Goal: Information Seeking & Learning: Check status

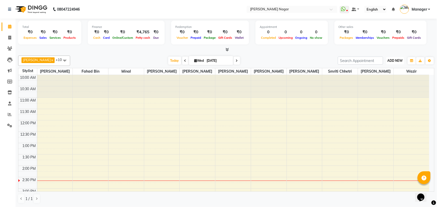
click at [396, 61] on span "ADD NEW" at bounding box center [395, 61] width 15 height 4
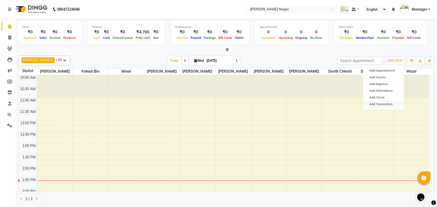
click at [391, 105] on link "Add Transaction" at bounding box center [383, 104] width 41 height 7
select select "direct"
select select
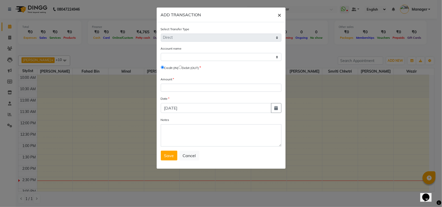
click at [279, 17] on span "×" at bounding box center [280, 15] width 4 height 8
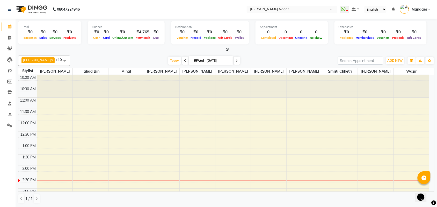
click at [9, 23] on link "Calendar" at bounding box center [8, 27] width 12 height 9
click at [8, 37] on icon at bounding box center [9, 38] width 3 height 4
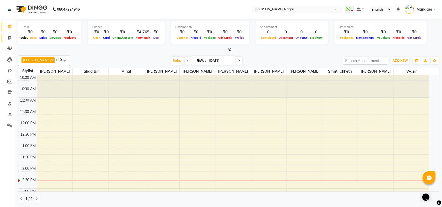
select select "service"
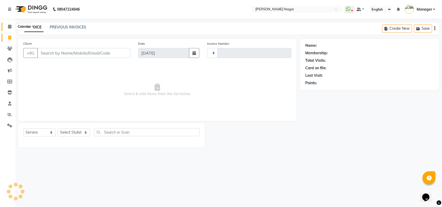
type input "3558"
select select "7349"
click at [13, 25] on span at bounding box center [9, 27] width 9 height 6
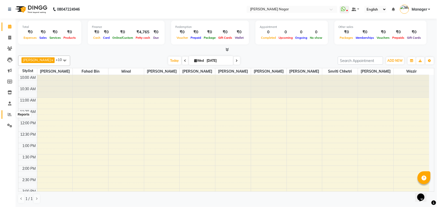
click at [11, 117] on icon at bounding box center [10, 115] width 4 height 4
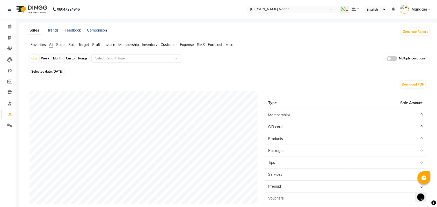
click at [95, 45] on span "Staff" at bounding box center [96, 44] width 8 height 5
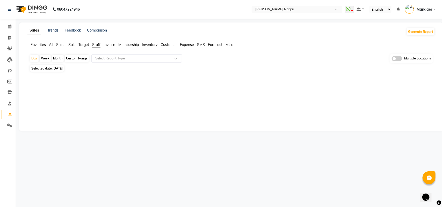
click at [53, 56] on div "Month" at bounding box center [58, 58] width 12 height 7
select select "9"
select select "2025"
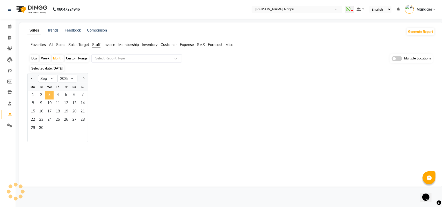
click at [47, 93] on span "3" at bounding box center [49, 95] width 8 height 8
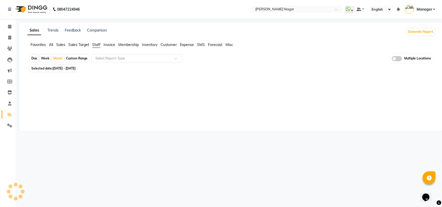
click at [302, 122] on div "Sales Trends Feedback Comparison Generate Report Favorites All Sales Sales Targ…" at bounding box center [231, 77] width 424 height 109
click at [12, 111] on link "Reports" at bounding box center [8, 115] width 12 height 9
click at [43, 93] on div at bounding box center [230, 96] width 401 height 25
drag, startPoint x: 64, startPoint y: 106, endPoint x: 71, endPoint y: 103, distance: 7.6
click at [71, 104] on div at bounding box center [230, 96] width 401 height 25
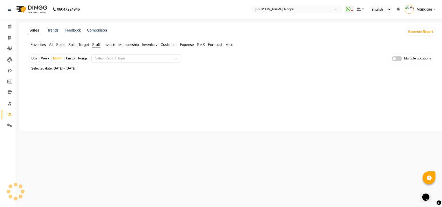
drag, startPoint x: 72, startPoint y: 89, endPoint x: 65, endPoint y: 79, distance: 12.1
click at [70, 83] on div at bounding box center [230, 96] width 410 height 46
click at [31, 58] on div "Day" at bounding box center [34, 58] width 9 height 7
select select "9"
select select "2025"
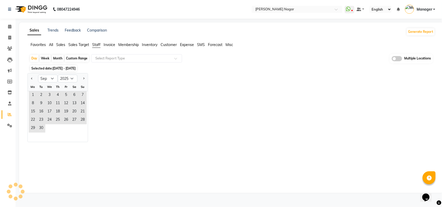
click at [43, 55] on div "Week" at bounding box center [45, 58] width 11 height 7
select select "9"
select select "2025"
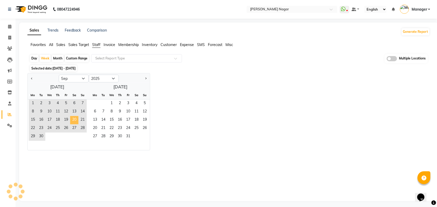
click at [74, 119] on span "20" at bounding box center [74, 120] width 8 height 8
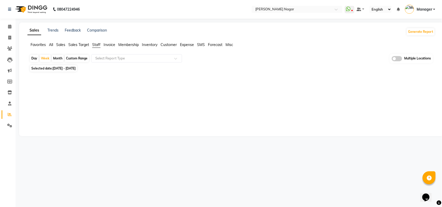
click at [74, 101] on div at bounding box center [230, 102] width 401 height 37
click at [59, 56] on div "Month" at bounding box center [58, 58] width 12 height 7
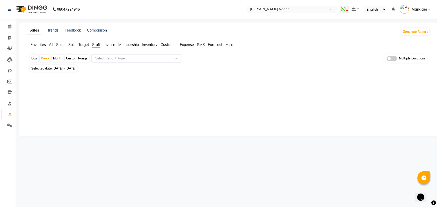
select select "9"
select select "2025"
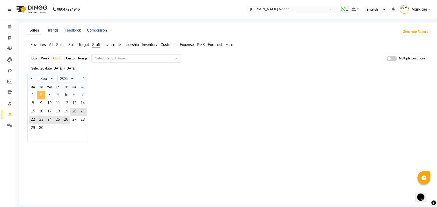
click at [45, 97] on span "2" at bounding box center [41, 95] width 8 height 8
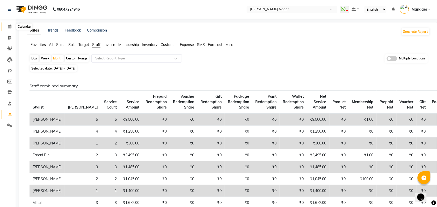
click at [12, 25] on span at bounding box center [9, 27] width 9 height 6
